Goal: Information Seeking & Learning: Learn about a topic

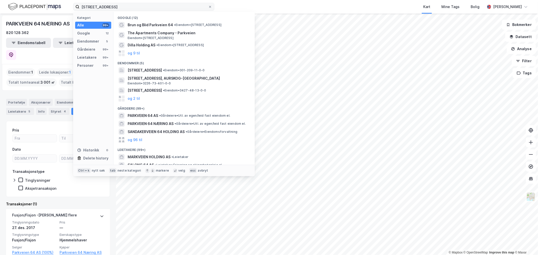
scroll to position [3, 0]
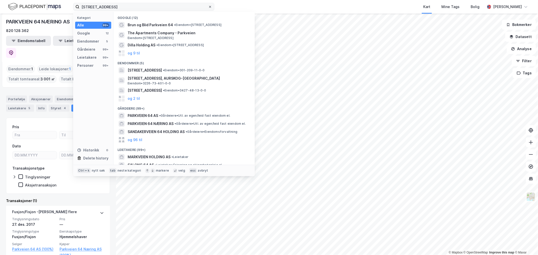
click at [212, 7] on span at bounding box center [210, 7] width 4 height 4
click at [208, 7] on input "[STREET_ADDRESS]" at bounding box center [143, 7] width 129 height 8
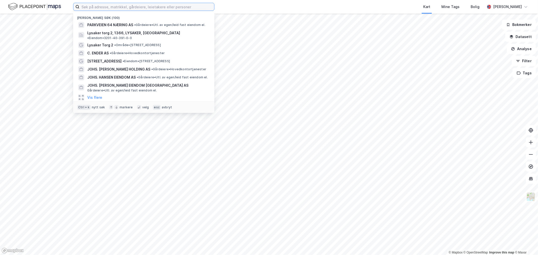
click at [147, 7] on input at bounding box center [146, 7] width 135 height 8
click at [115, 9] on input at bounding box center [146, 7] width 135 height 8
click at [95, 7] on input at bounding box center [146, 7] width 135 height 8
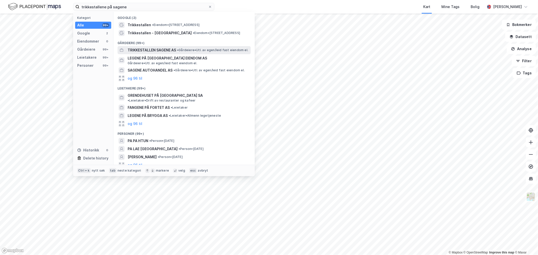
click at [172, 49] on span "TRIKKESTALLEN SAGENE AS" at bounding box center [152, 50] width 48 height 6
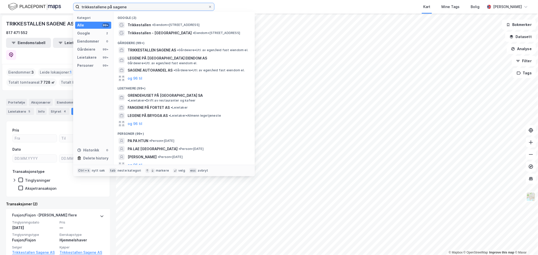
drag, startPoint x: 125, startPoint y: 6, endPoint x: 19, endPoint y: 3, distance: 106.4
click at [34, 6] on div "trikkestallene på sagene Kategori Alle 99+ Google 2 Eiendommer 0 Gårdeiere 99+ …" at bounding box center [269, 7] width 538 height 14
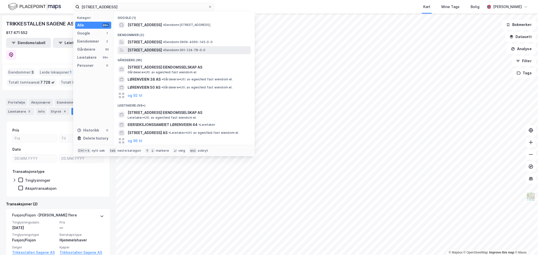
click at [160, 49] on span "[STREET_ADDRESS]" at bounding box center [145, 50] width 34 height 6
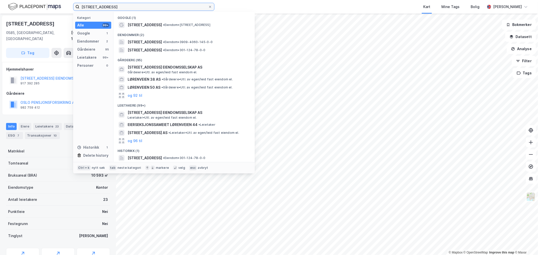
drag, startPoint x: 111, startPoint y: 6, endPoint x: 13, endPoint y: 1, distance: 98.1
click at [13, 1] on div "lørenveien 68 Kategori Alle 99+ Google 1 Eiendommer 2 Gårdeiere 95 Leietakere 9…" at bounding box center [269, 7] width 538 height 14
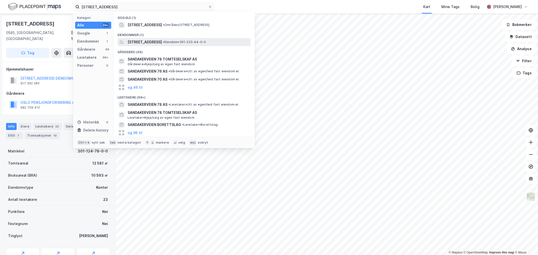
click at [164, 42] on span "•" at bounding box center [164, 42] width 2 height 4
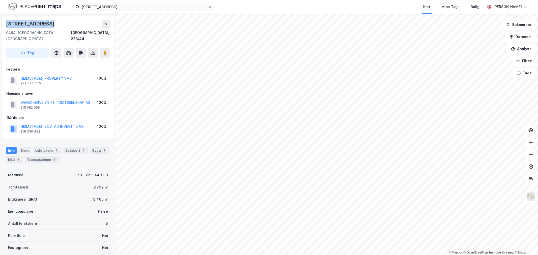
drag, startPoint x: 50, startPoint y: 23, endPoint x: 5, endPoint y: 23, distance: 44.6
click at [5, 23] on div "[STREET_ADDRESS]" at bounding box center [58, 39] width 112 height 46
copy div "[STREET_ADDRESS]"
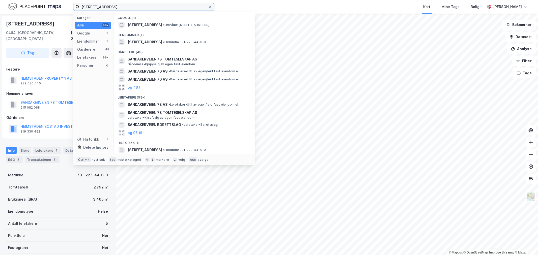
drag, startPoint x: 115, startPoint y: 7, endPoint x: 40, endPoint y: 6, distance: 74.9
click at [40, 6] on div "sandakerveien 78 Kategori Alle 99+ Google 1 Eiendommer 1 Gårdeiere 49 Leietaker…" at bounding box center [269, 7] width 538 height 14
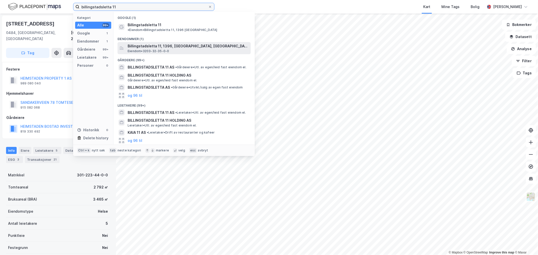
type input "billingstadsletta 11"
click at [144, 43] on span "Billingstadsletta 11, 1396, [GEOGRAPHIC_DATA], [GEOGRAPHIC_DATA]" at bounding box center [188, 46] width 121 height 6
